Goal: Transaction & Acquisition: Purchase product/service

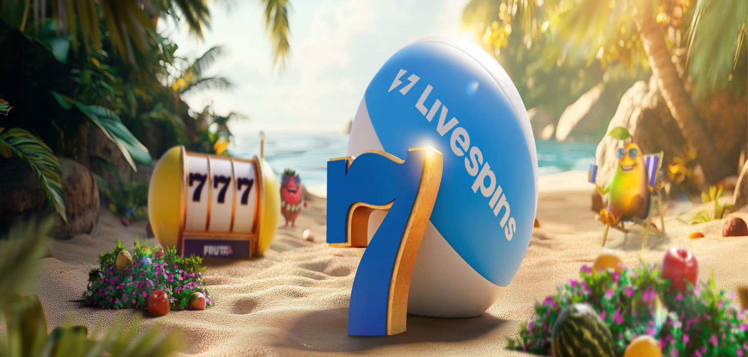
click at [52, 41] on button "Talletus 0.00 €" at bounding box center [28, 35] width 48 height 10
click at [73, 230] on input "***" at bounding box center [38, 235] width 69 height 10
type input "*"
type input "**"
click at [70, 248] on button "TALLETA JA PELAA" at bounding box center [37, 253] width 66 height 10
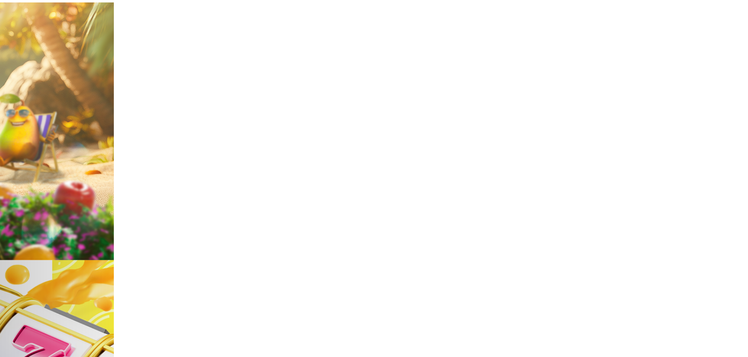
scroll to position [196, 0]
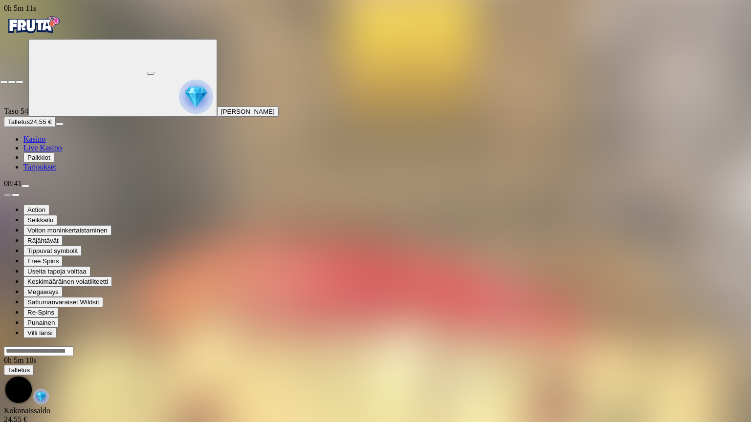
click at [4, 82] on span "close icon" at bounding box center [4, 82] width 0 height 0
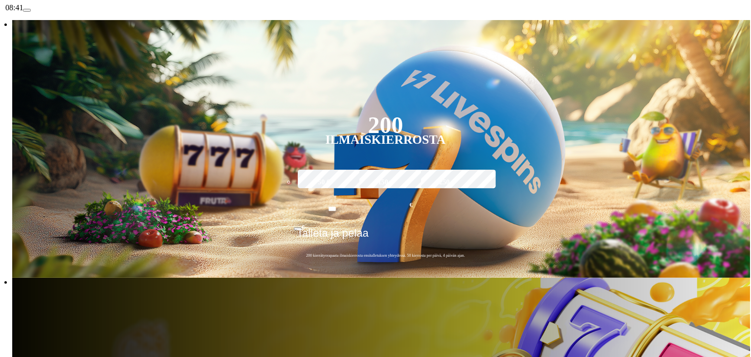
scroll to position [196, 0]
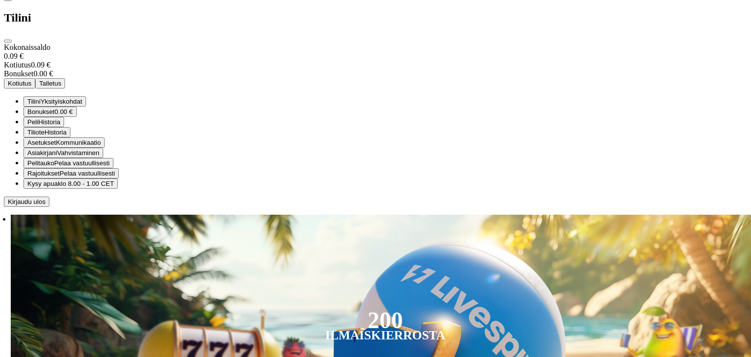
click at [57, 156] on span "Asiakirjani" at bounding box center [42, 152] width 30 height 7
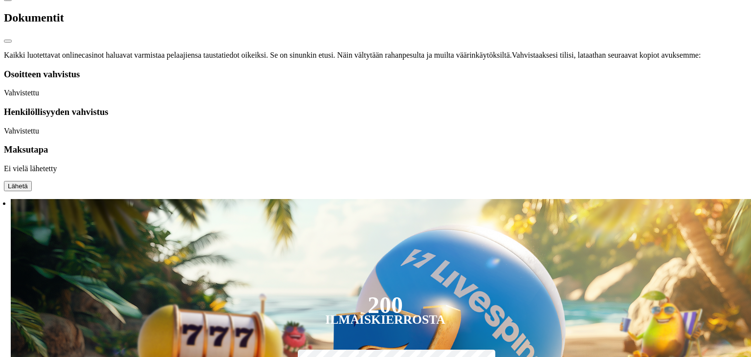
click at [8, 41] on span "close icon" at bounding box center [8, 41] width 0 height 0
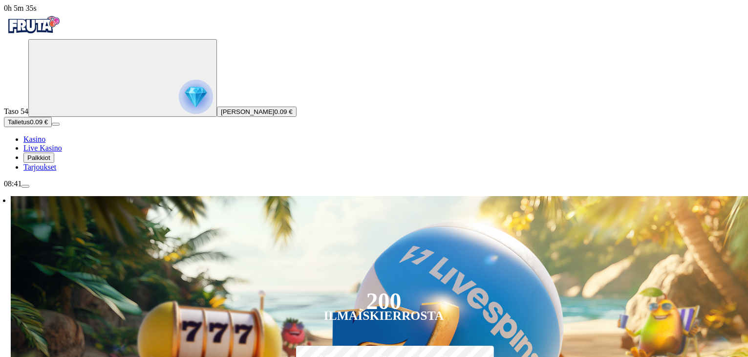
click at [25, 186] on span "menu icon" at bounding box center [25, 186] width 0 height 0
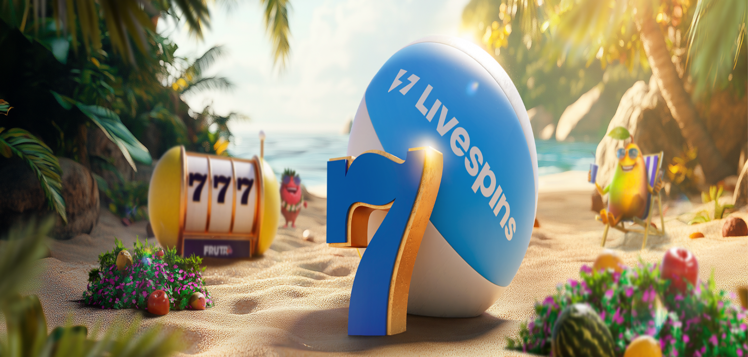
click at [30, 39] on span "Talletus" at bounding box center [19, 35] width 22 height 7
click at [73, 230] on input "***" at bounding box center [38, 235] width 69 height 10
type input "*"
type input "**"
click at [66, 250] on span "TALLETA JA PELAA" at bounding box center [37, 253] width 59 height 7
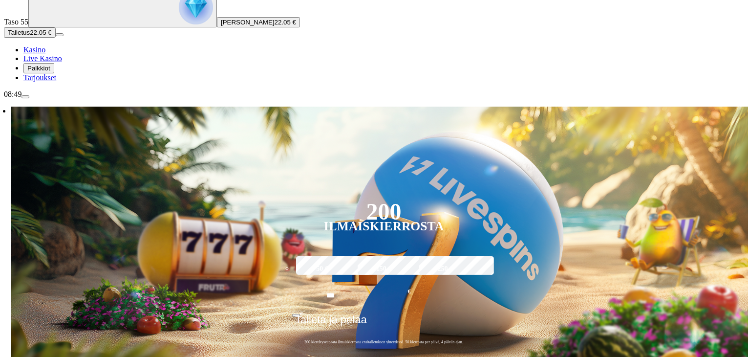
scroll to position [147, 0]
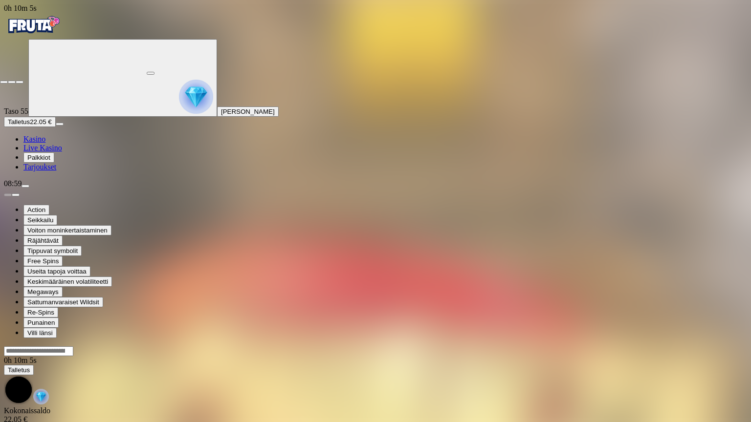
click at [4, 82] on span "close icon" at bounding box center [4, 82] width 0 height 0
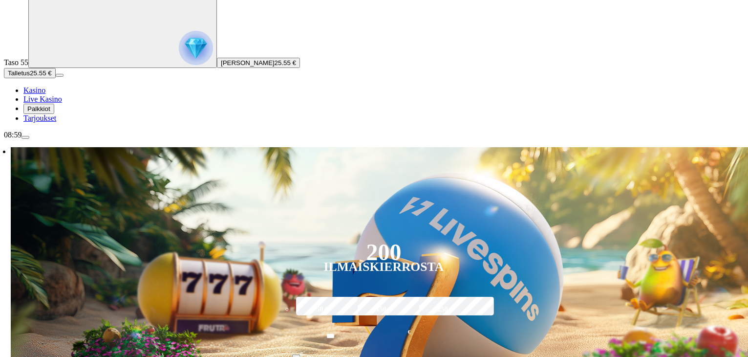
scroll to position [147, 0]
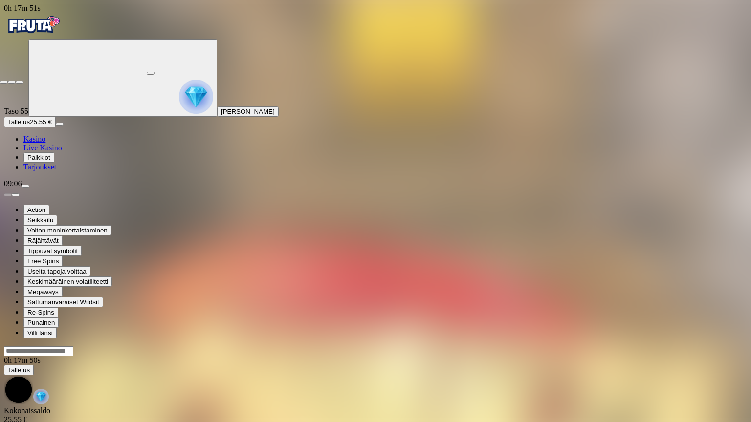
click at [4, 82] on span "close icon" at bounding box center [4, 82] width 0 height 0
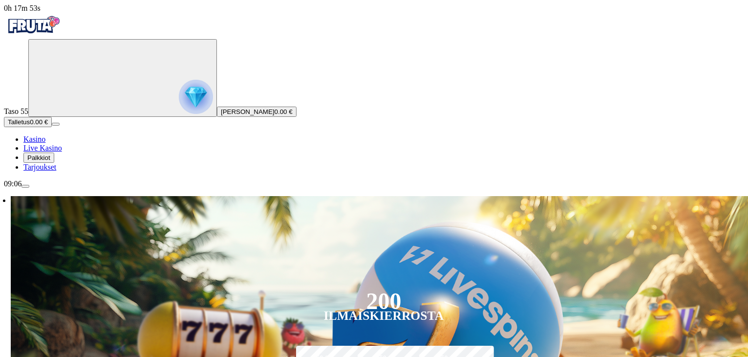
click at [25, 186] on span "menu icon" at bounding box center [25, 186] width 0 height 0
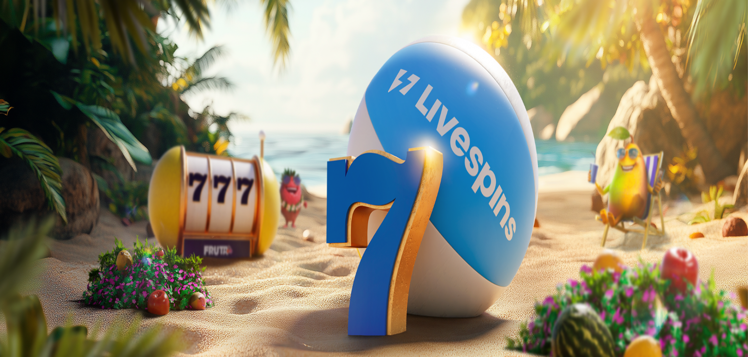
click at [52, 41] on button "Talletus 0.00 €" at bounding box center [28, 35] width 48 height 10
click at [73, 230] on input "***" at bounding box center [38, 235] width 69 height 10
type input "*"
type input "**"
click at [70, 248] on button "TALLETA JA PELAA" at bounding box center [37, 253] width 66 height 10
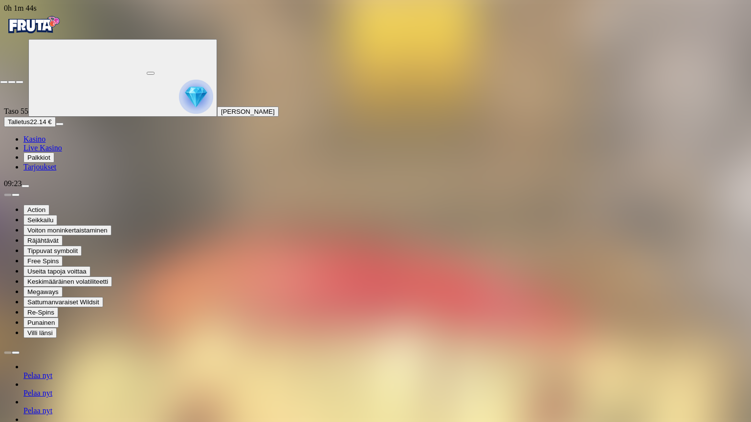
click at [4, 82] on span "close icon" at bounding box center [4, 82] width 0 height 0
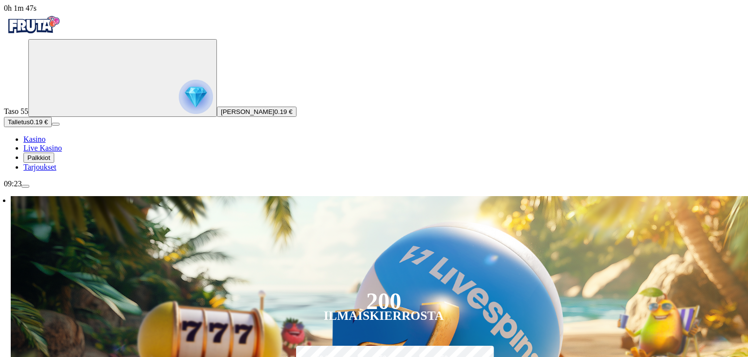
click at [29, 188] on button "menu" at bounding box center [26, 186] width 8 height 3
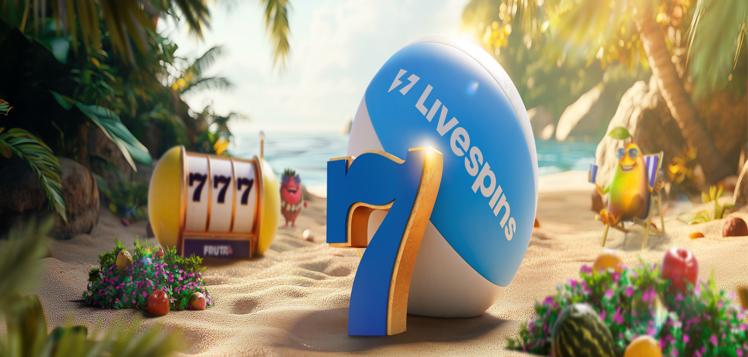
click at [52, 41] on button "Talletus 0.00 €" at bounding box center [28, 35] width 48 height 10
click at [73, 230] on input "***" at bounding box center [38, 235] width 69 height 10
type input "*"
type input "**"
click at [66, 250] on span "TALLETA JA PELAA" at bounding box center [37, 253] width 59 height 7
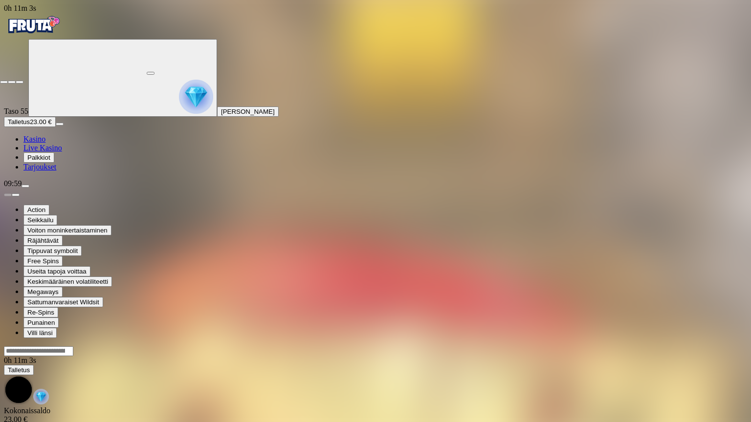
click at [4, 82] on span "close icon" at bounding box center [4, 82] width 0 height 0
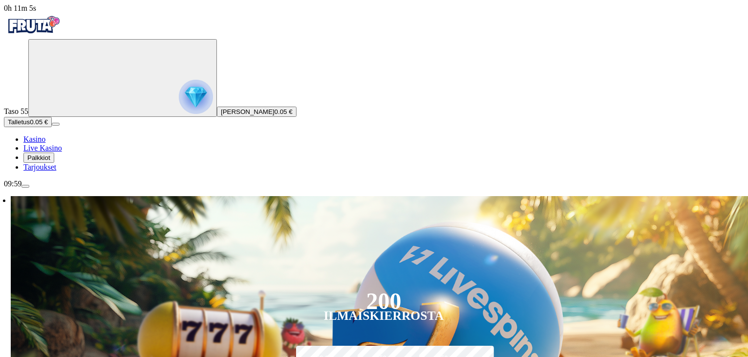
click at [25, 186] on span "menu icon" at bounding box center [25, 186] width 0 height 0
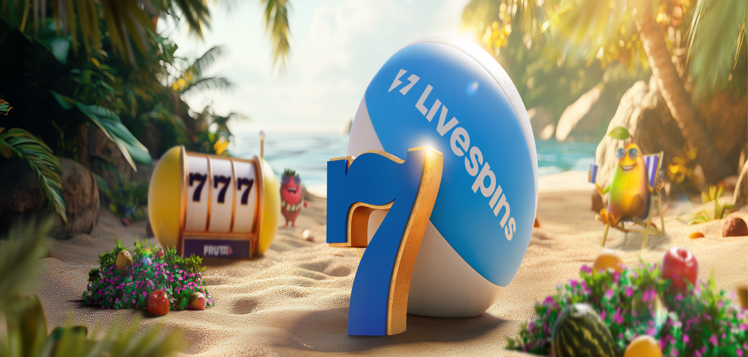
click at [30, 39] on span "Talletus" at bounding box center [19, 35] width 22 height 7
click at [73, 230] on input "***" at bounding box center [38, 235] width 69 height 10
type input "*"
type input "**"
click at [66, 250] on span "TALLETA JA PELAA" at bounding box center [37, 253] width 59 height 7
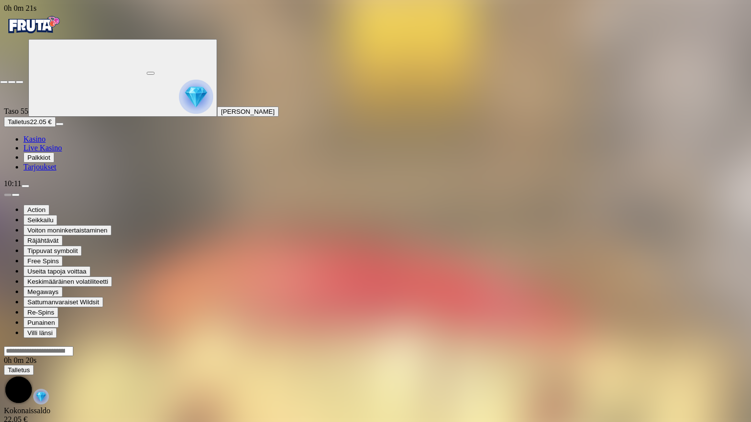
click at [4, 82] on span "close icon" at bounding box center [4, 82] width 0 height 0
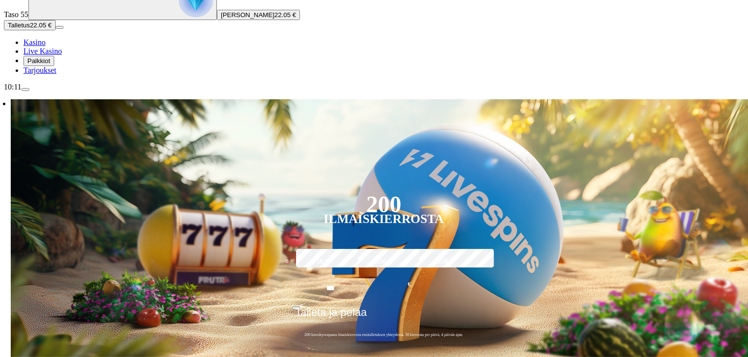
scroll to position [98, 0]
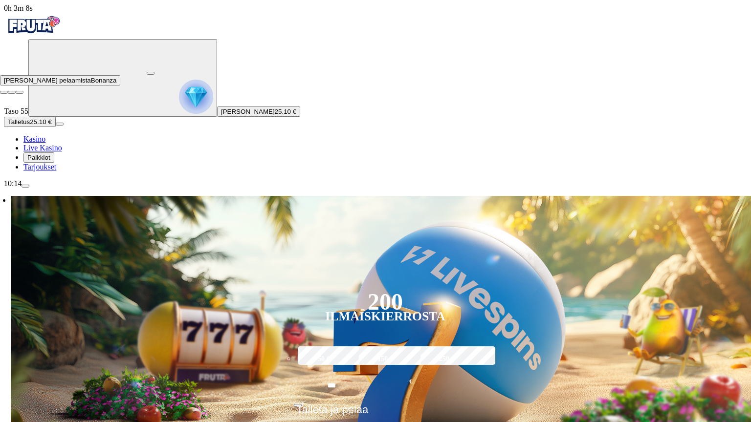
click at [154, 75] on button "button" at bounding box center [151, 73] width 8 height 3
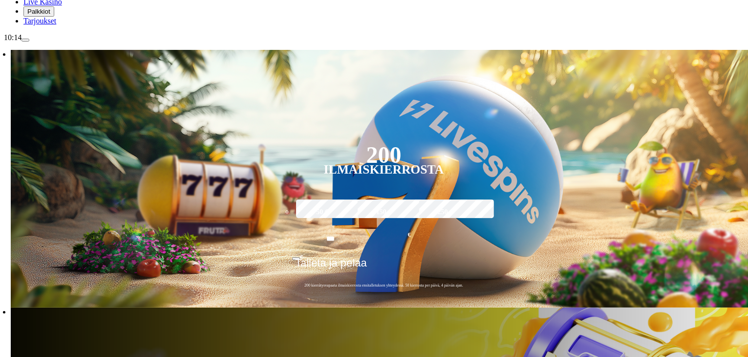
scroll to position [147, 0]
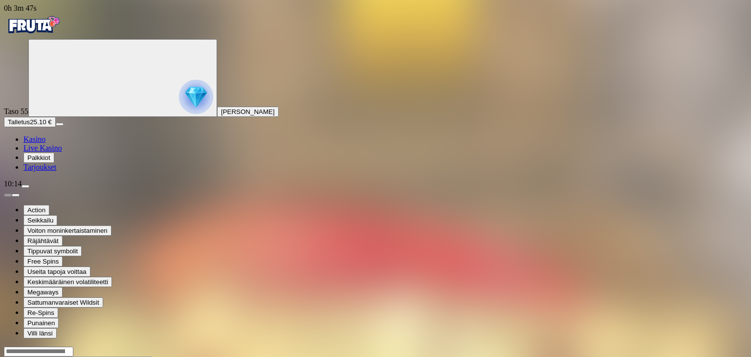
drag, startPoint x: 693, startPoint y: 81, endPoint x: 691, endPoint y: 125, distance: 44.0
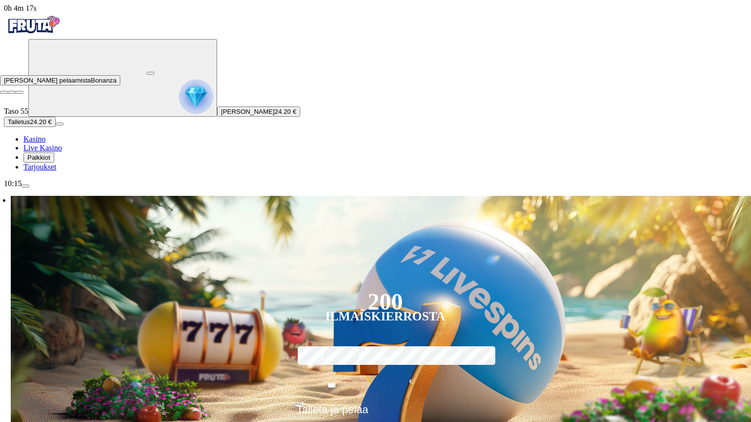
click at [154, 72] on button "button" at bounding box center [151, 73] width 8 height 3
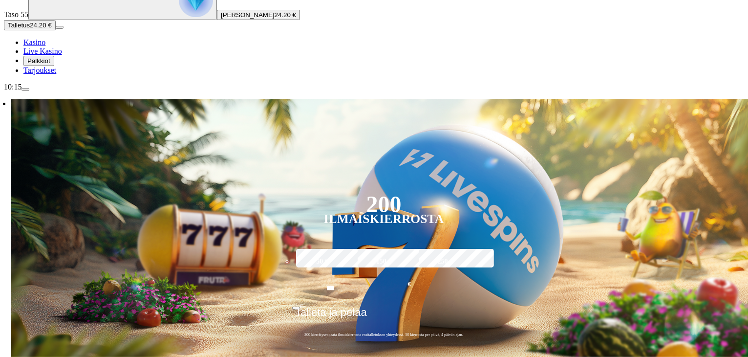
scroll to position [98, 0]
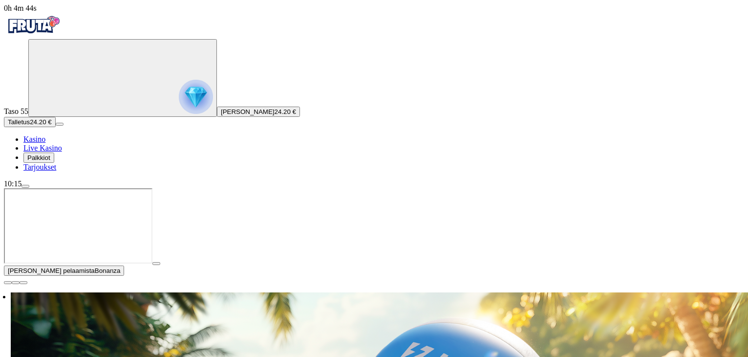
click at [8, 283] on span "close icon" at bounding box center [8, 283] width 0 height 0
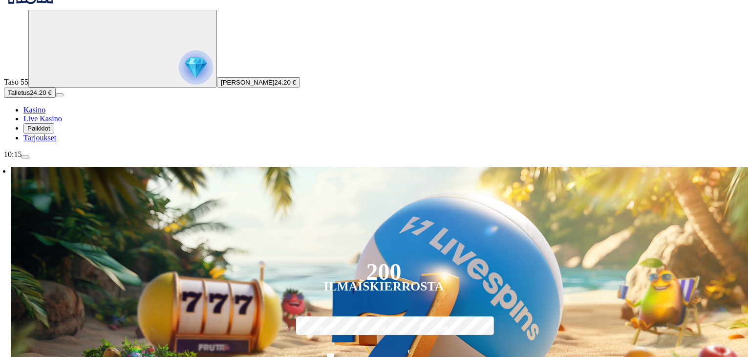
scroll to position [147, 0]
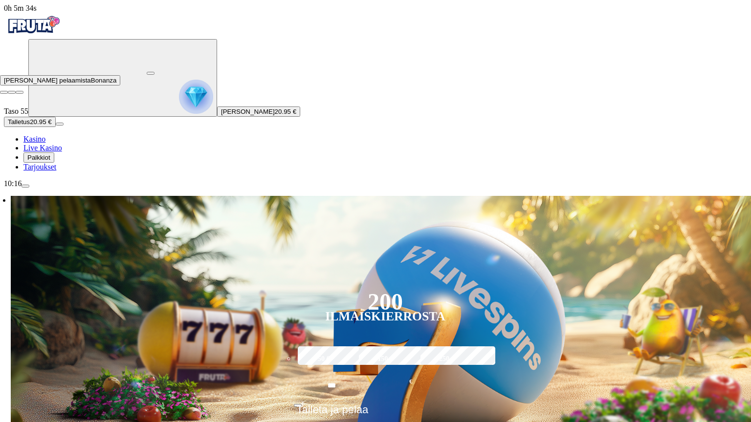
click at [154, 75] on button "button" at bounding box center [151, 73] width 8 height 3
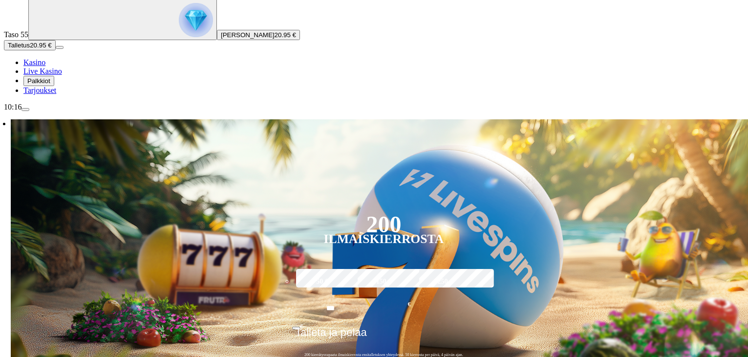
scroll to position [196, 0]
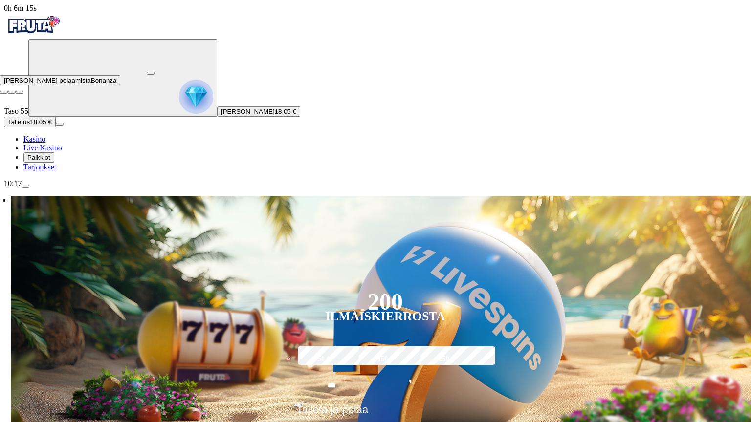
click at [154, 75] on button "button" at bounding box center [151, 73] width 8 height 3
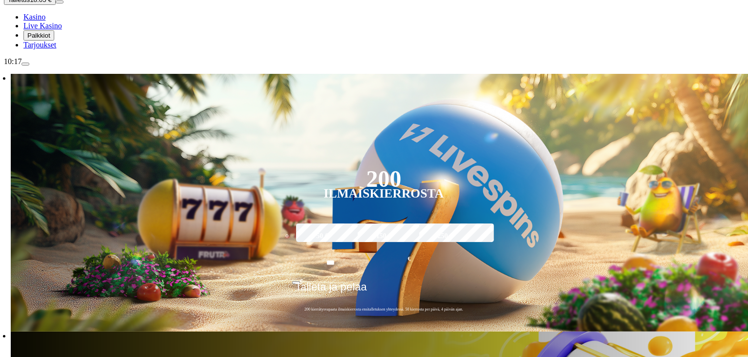
scroll to position [147, 0]
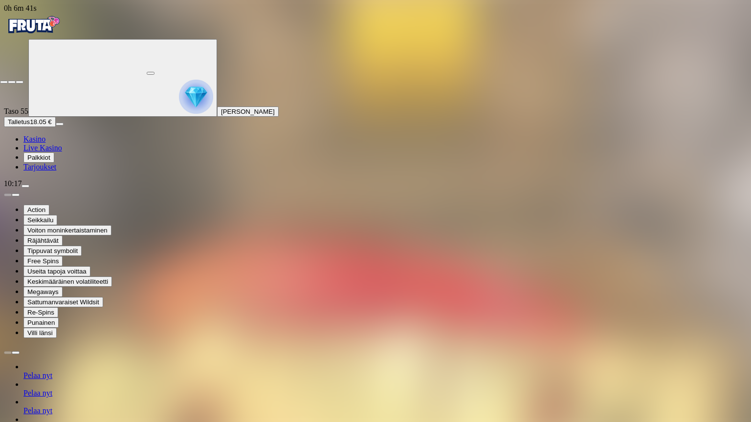
click at [4, 82] on span "close icon" at bounding box center [4, 82] width 0 height 0
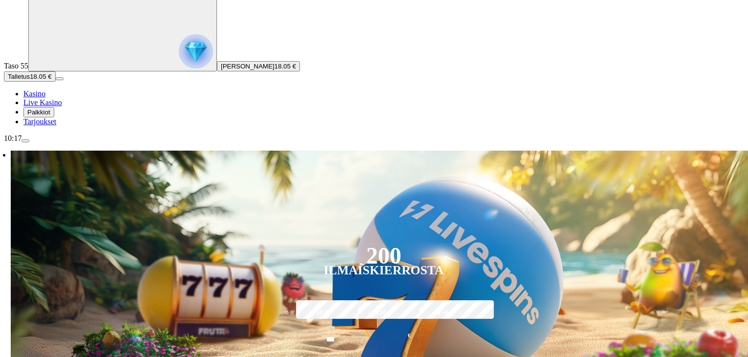
scroll to position [98, 0]
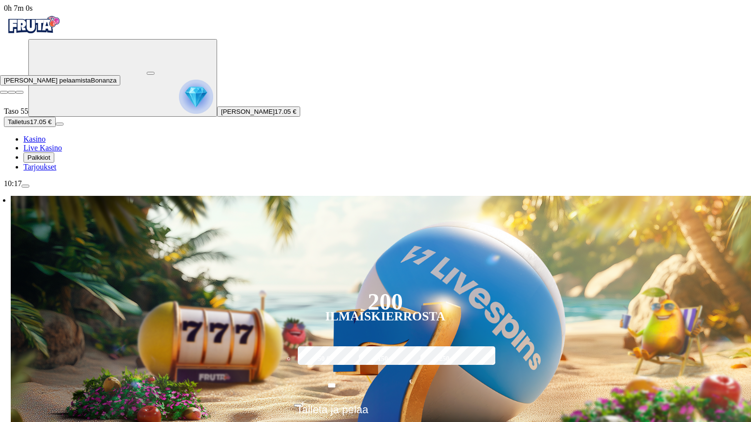
click at [154, 75] on button "button" at bounding box center [151, 73] width 8 height 3
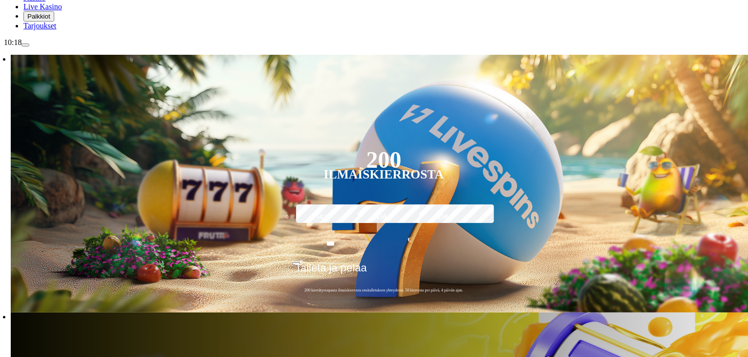
scroll to position [147, 0]
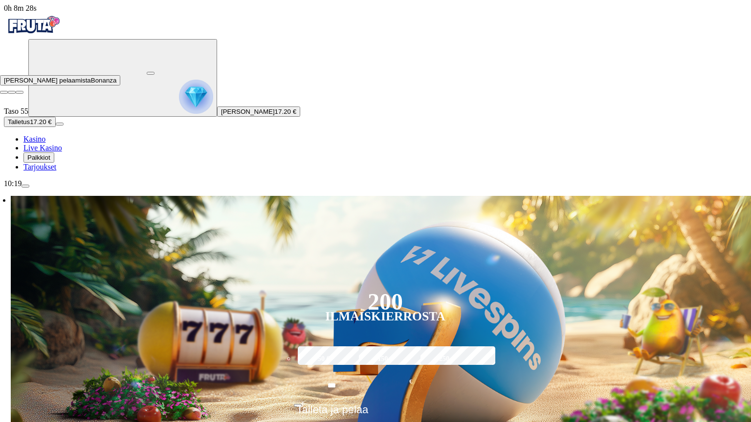
click at [154, 72] on button "button" at bounding box center [151, 73] width 8 height 3
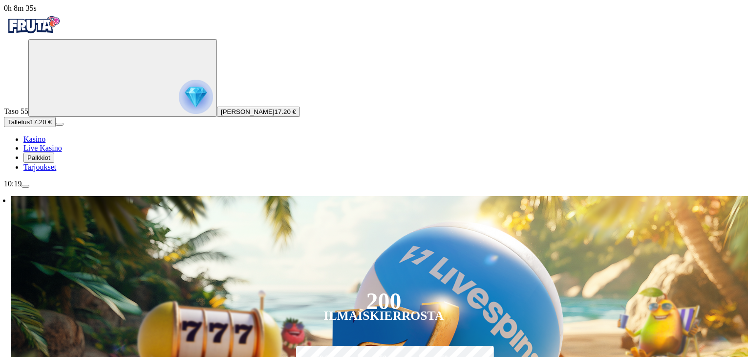
scroll to position [147, 0]
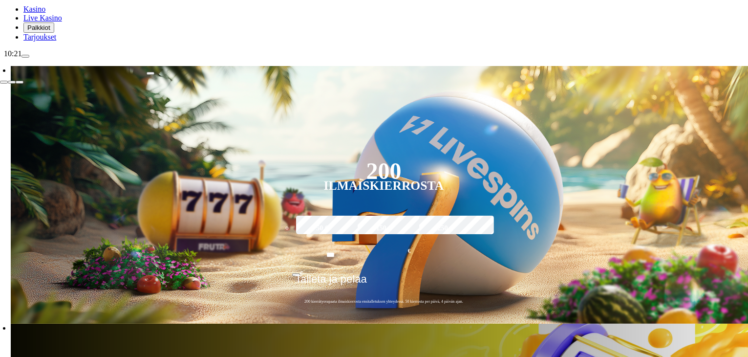
scroll to position [49, 0]
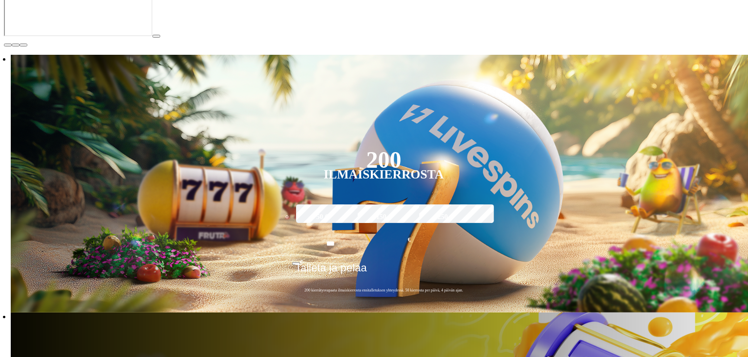
scroll to position [196, 0]
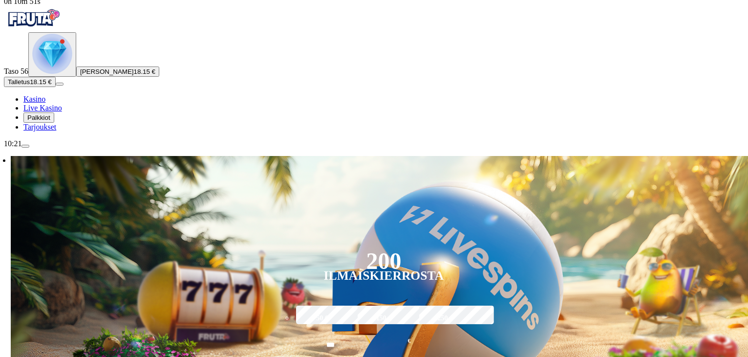
scroll to position [147, 0]
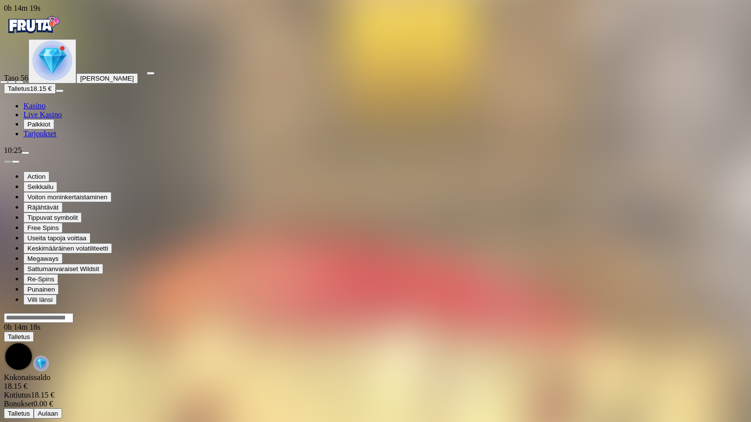
click at [4, 82] on span "close icon" at bounding box center [4, 82] width 0 height 0
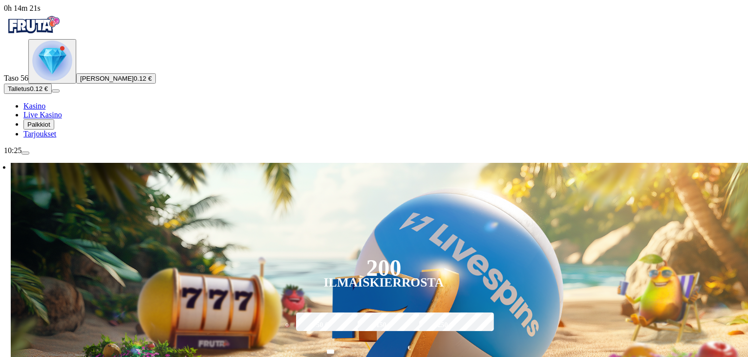
click at [25, 153] on span "menu icon" at bounding box center [25, 153] width 0 height 0
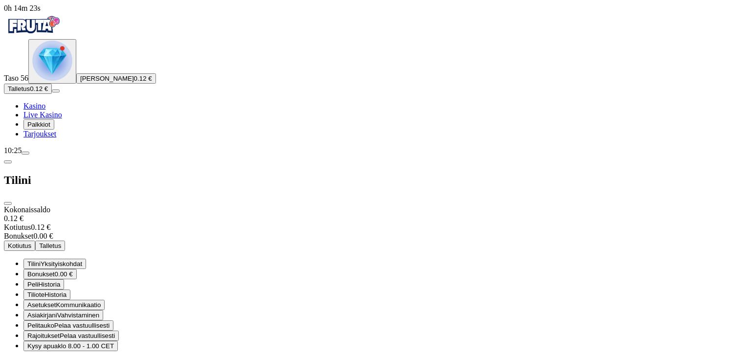
click at [45, 356] on span "Kirjaudu ulos" at bounding box center [27, 363] width 38 height 7
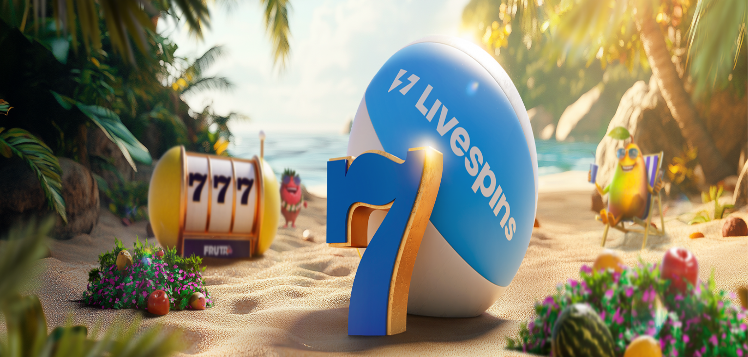
click at [52, 41] on button "Talletus 0.00 €" at bounding box center [28, 35] width 48 height 10
click at [168, 150] on form "50 € 150 € 250 € *** € TALLETA JA PELAA 200 kierrätysvapaata ilmaiskierrosta en…" at bounding box center [375, 204] width 743 height 109
click at [73, 230] on input "***" at bounding box center [38, 235] width 69 height 10
type input "*"
type input "**"
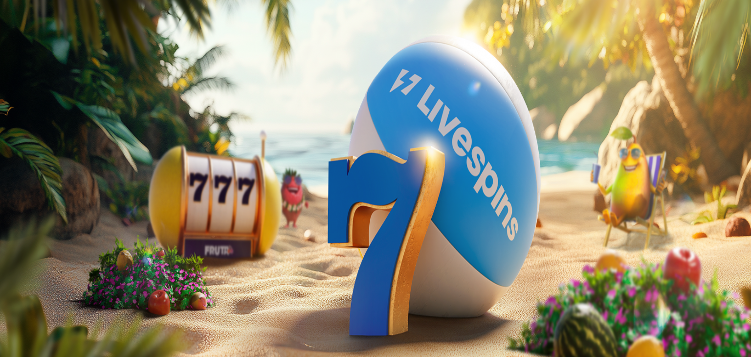
click at [70, 248] on button "TALLETA JA PELAA" at bounding box center [37, 253] width 66 height 10
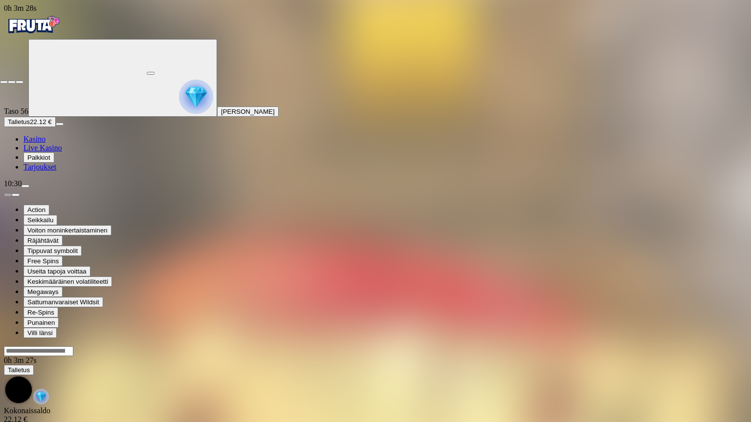
click at [4, 82] on span "close icon" at bounding box center [4, 82] width 0 height 0
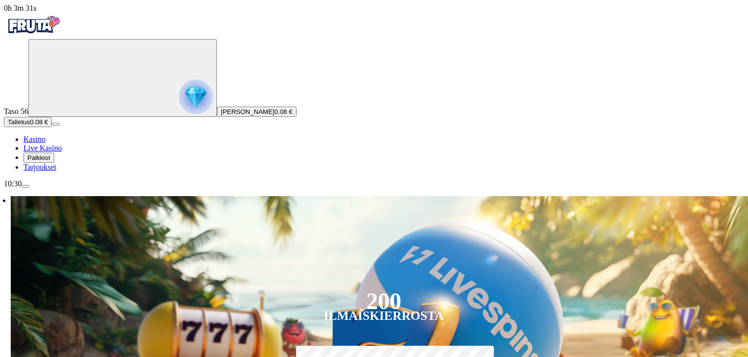
click at [25, 186] on span "menu icon" at bounding box center [25, 186] width 0 height 0
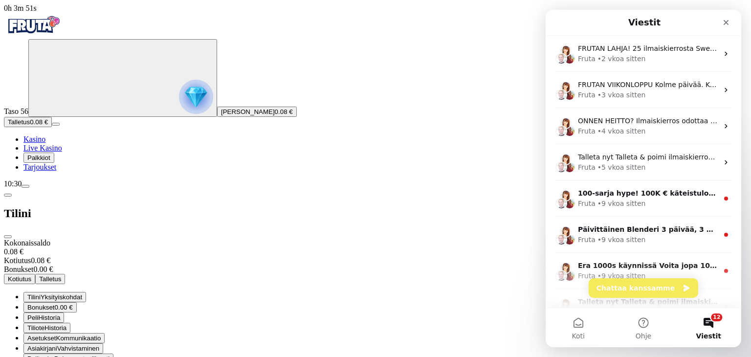
drag, startPoint x: 741, startPoint y: 183, endPoint x: 1287, endPoint y: 72, distance: 557.2
click at [723, 22] on icon "Sulje" at bounding box center [726, 23] width 8 height 8
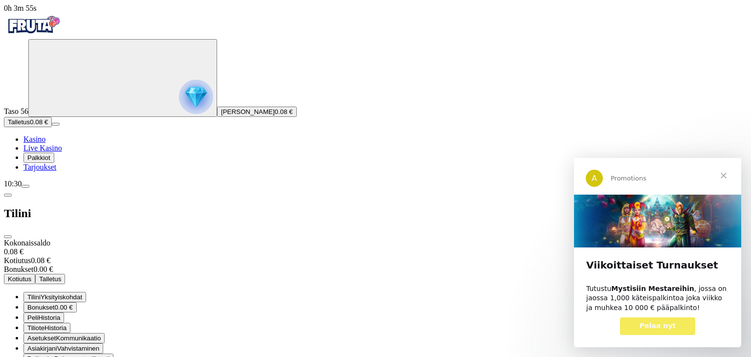
click at [725, 170] on span "Sulje" at bounding box center [723, 174] width 35 height 35
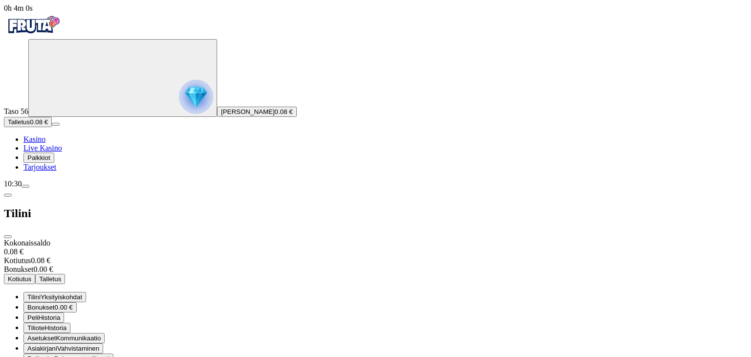
click at [8, 237] on span "close icon" at bounding box center [8, 237] width 0 height 0
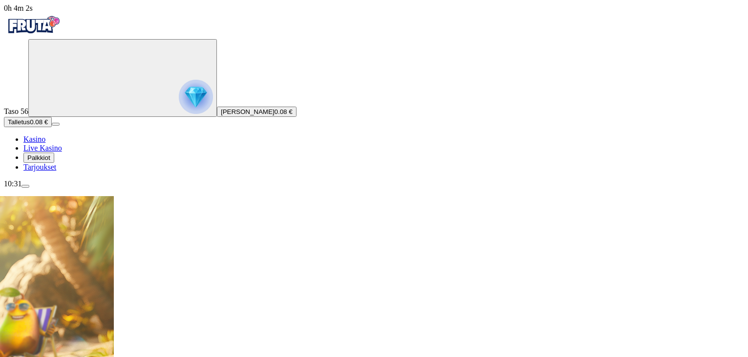
drag, startPoint x: 94, startPoint y: 345, endPoint x: 104, endPoint y: 338, distance: 12.1
click at [25, 186] on span "menu icon" at bounding box center [25, 186] width 0 height 0
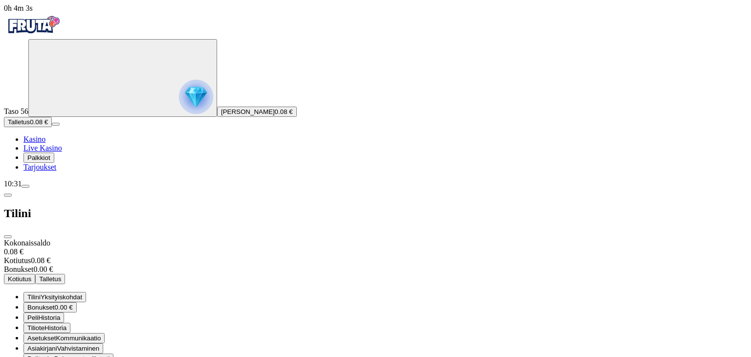
drag, startPoint x: 217, startPoint y: 337, endPoint x: 214, endPoint y: 333, distance: 5.6
